Goal: Browse casually: Explore the website without a specific task or goal

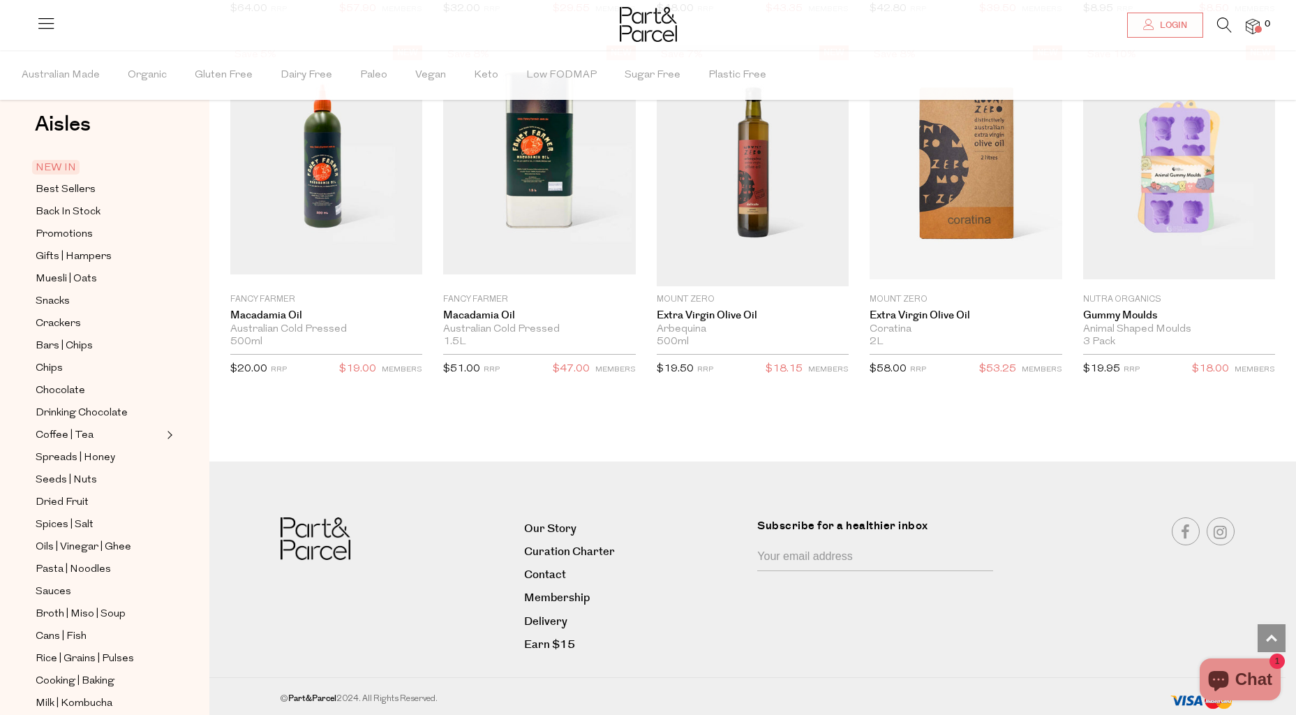
scroll to position [24, 0]
click at [69, 629] on span "Cans | Fish" at bounding box center [61, 632] width 51 height 17
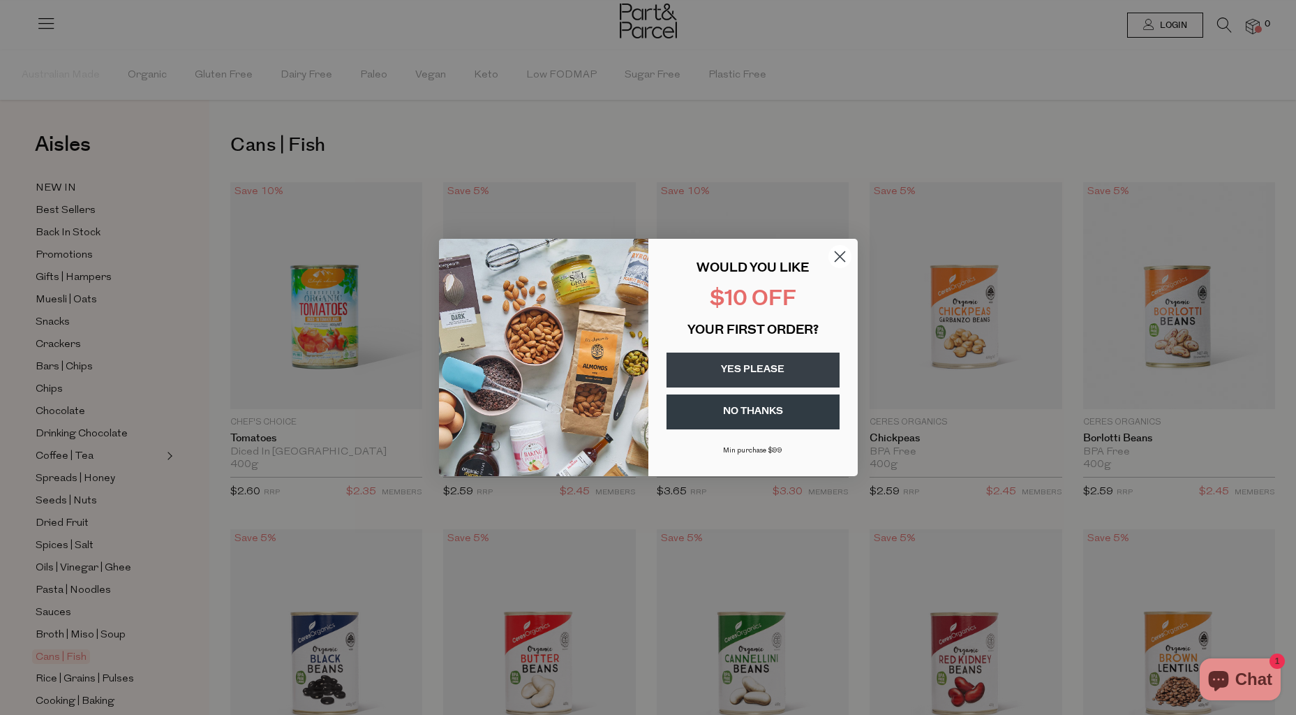
click at [842, 258] on circle "Close dialog" at bounding box center [839, 256] width 23 height 23
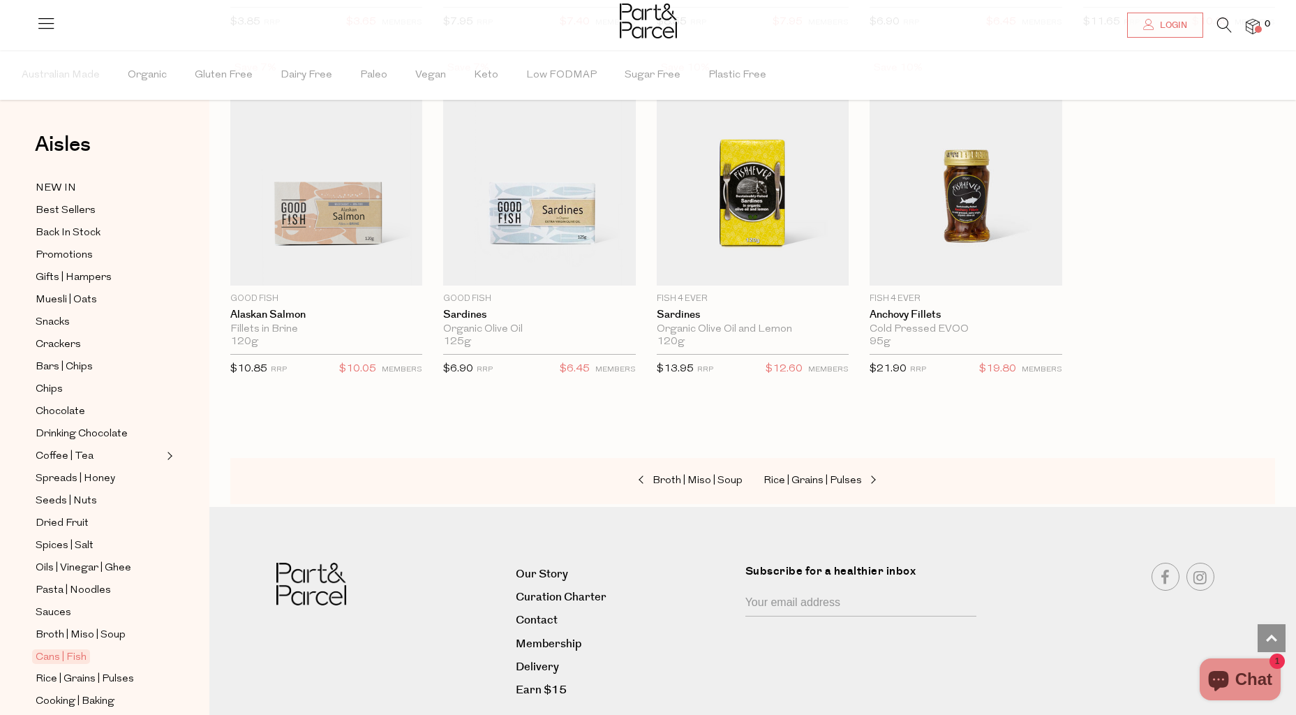
scroll to position [1554, 0]
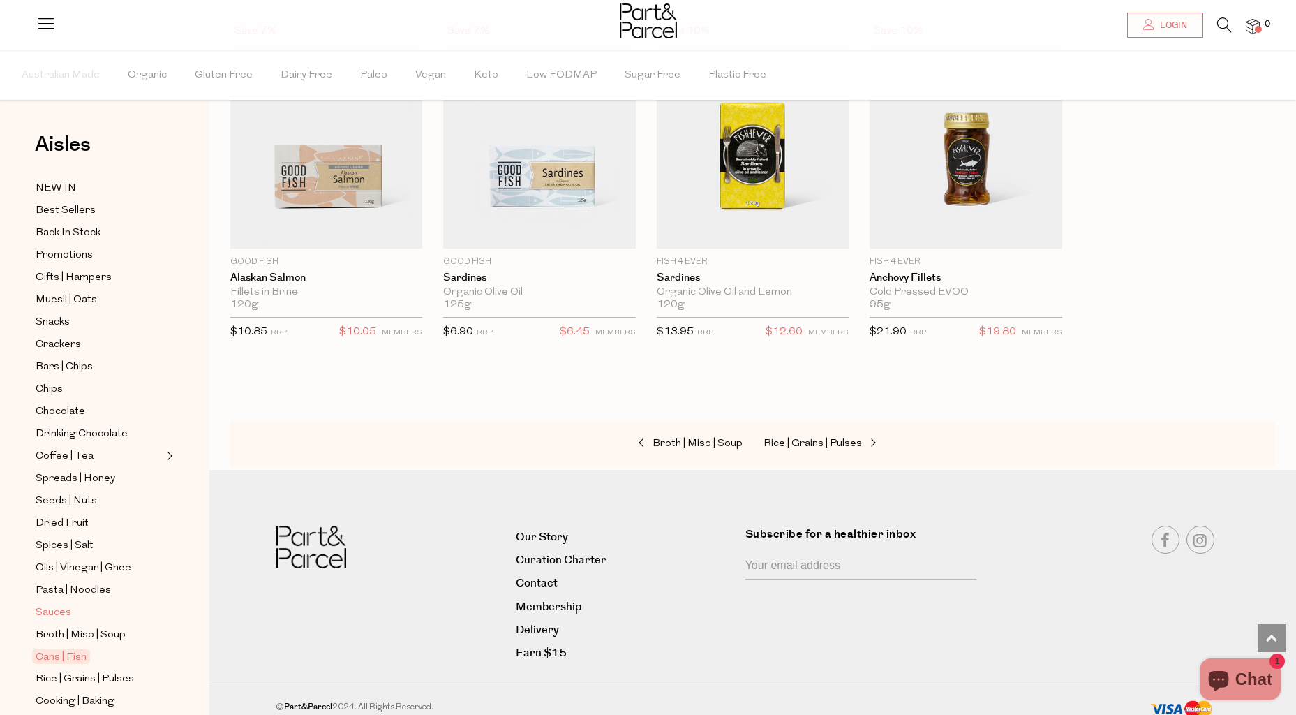
click at [35, 621] on ul "NEW IN Best Sellers Back In Stock Promotions Gifts | Hampers Muesli | Oats Snac…" at bounding box center [104, 556] width 149 height 754
click at [40, 615] on span "Sauces" at bounding box center [54, 612] width 36 height 17
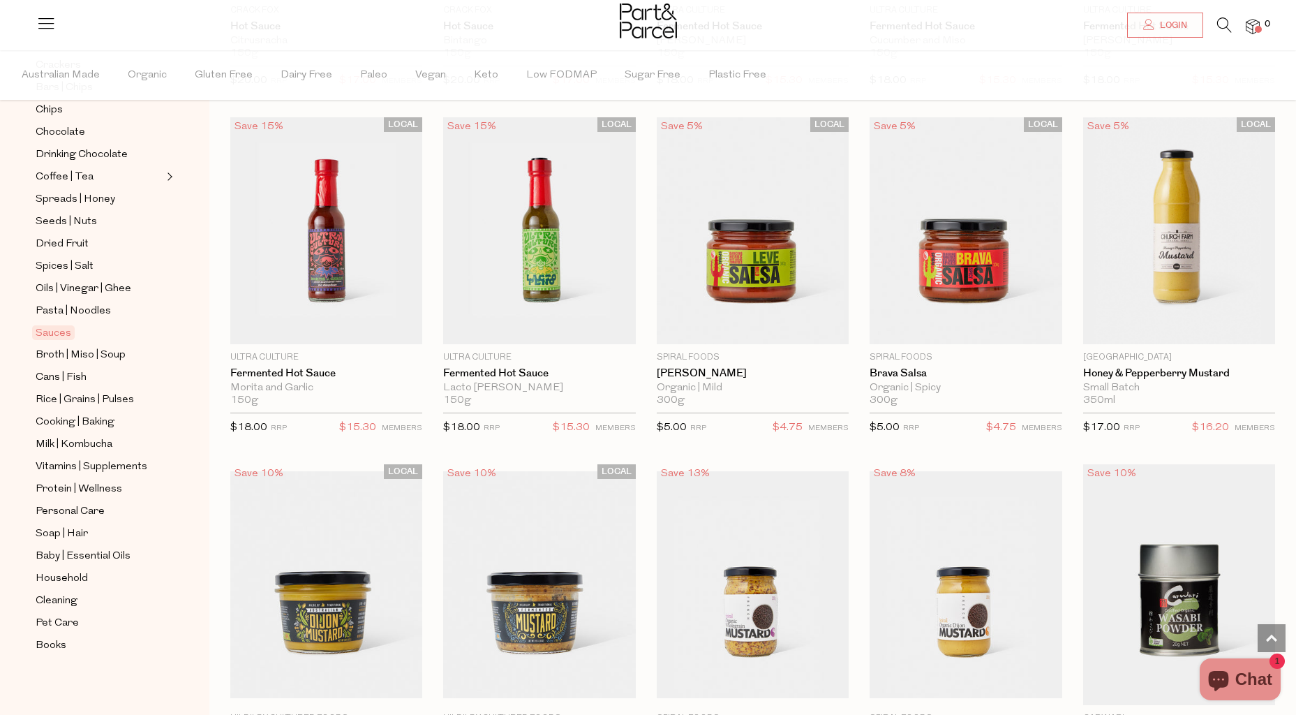
scroll to position [2915, 0]
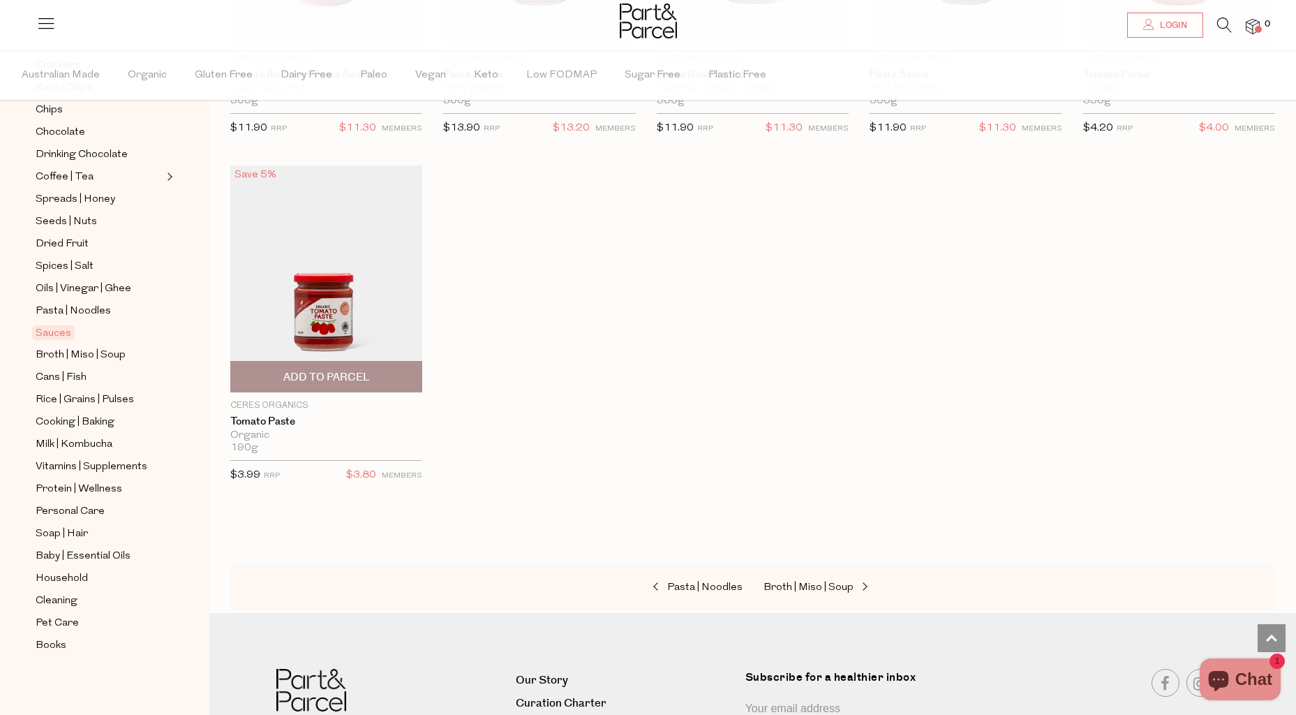
scroll to position [4654, 0]
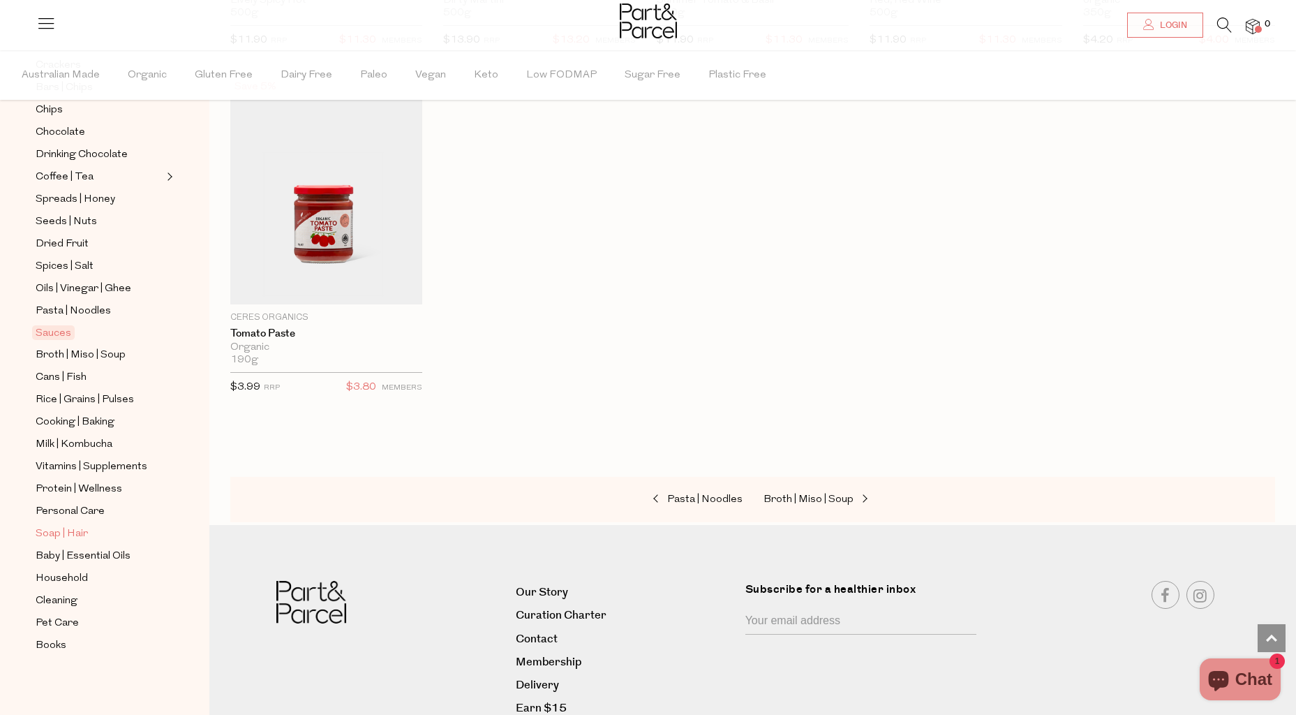
click at [61, 536] on span "Soap | Hair" at bounding box center [62, 534] width 52 height 17
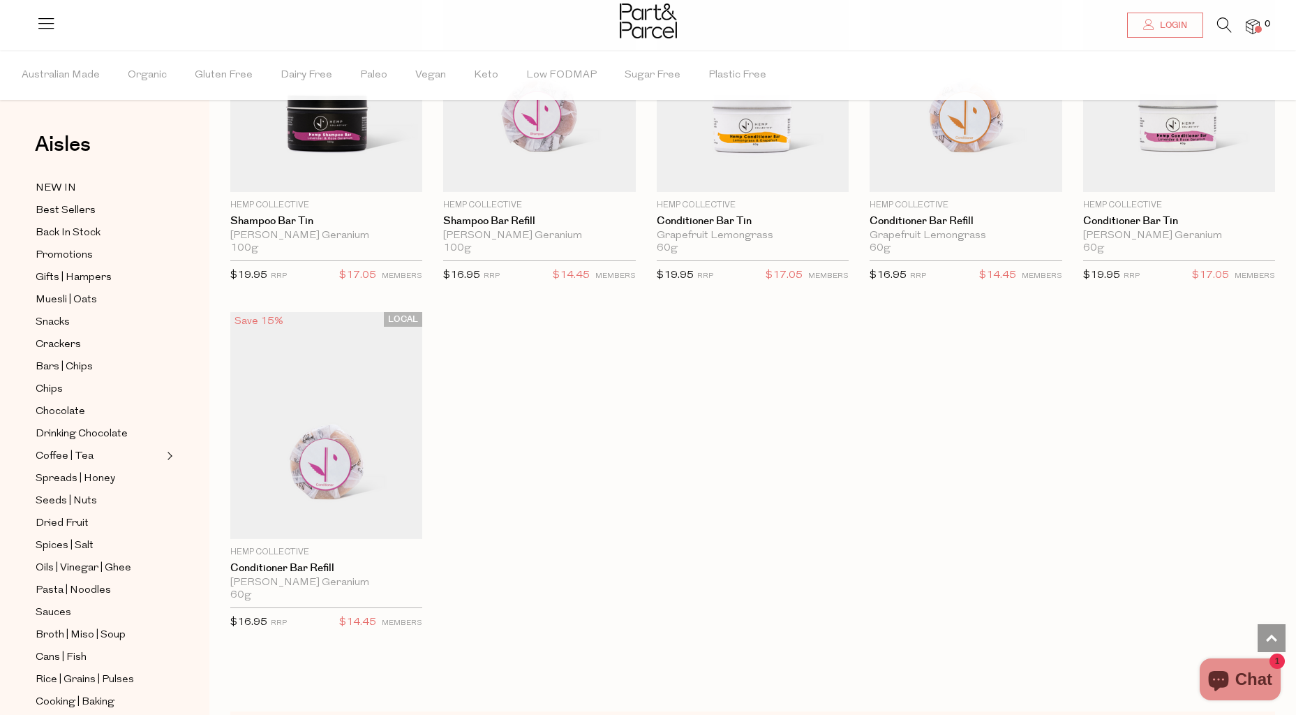
scroll to position [265, 0]
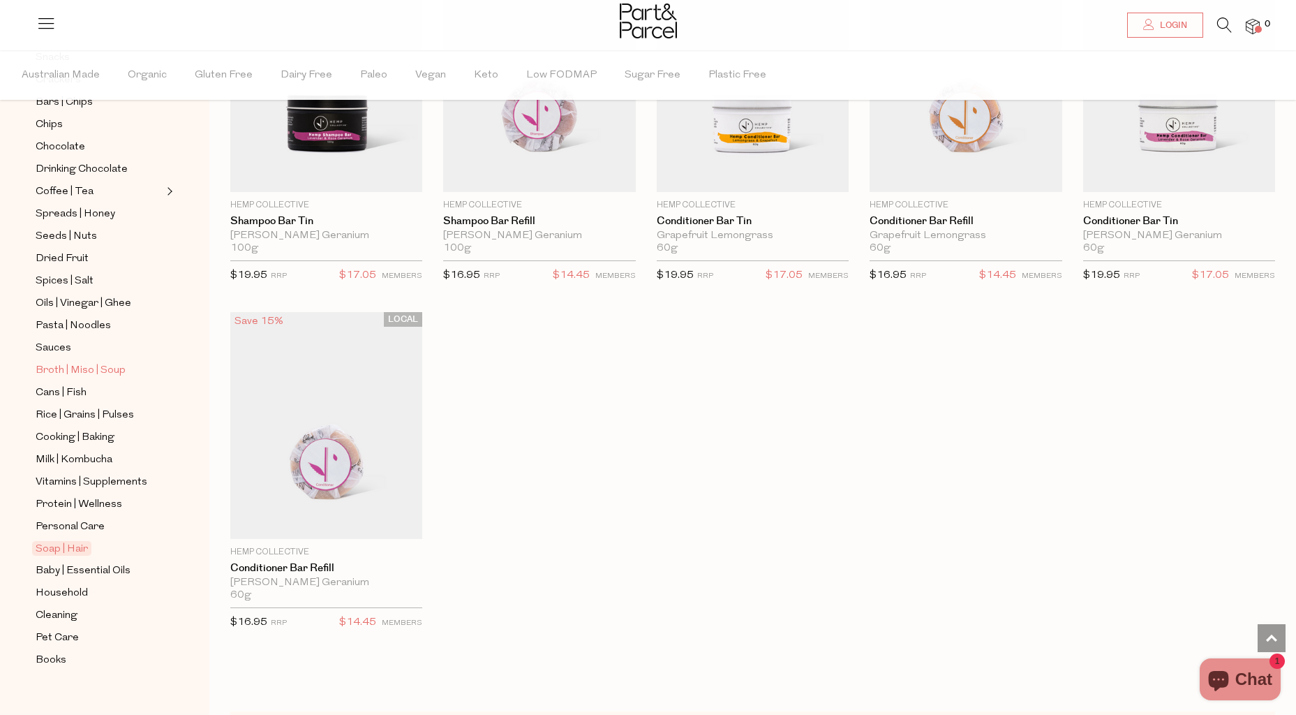
click at [99, 377] on span "Broth | Miso | Soup" at bounding box center [81, 370] width 90 height 17
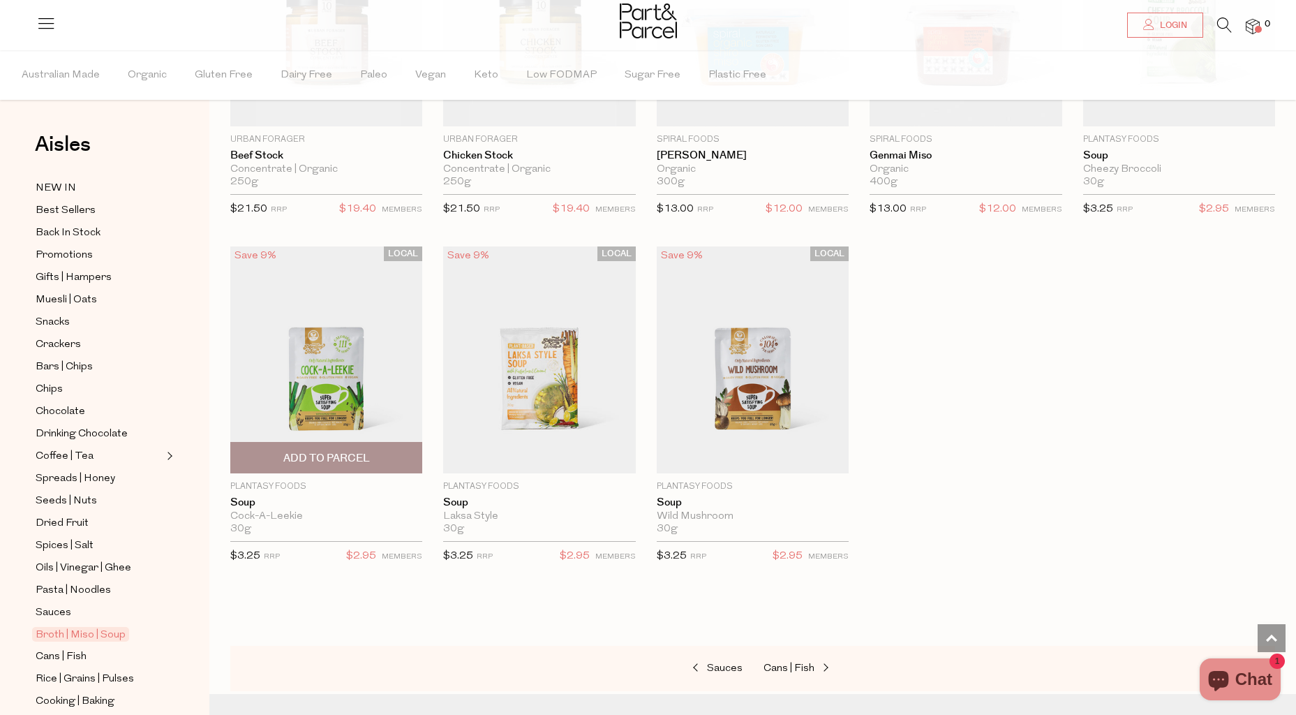
scroll to position [2249, 0]
